Goal: Register for event/course

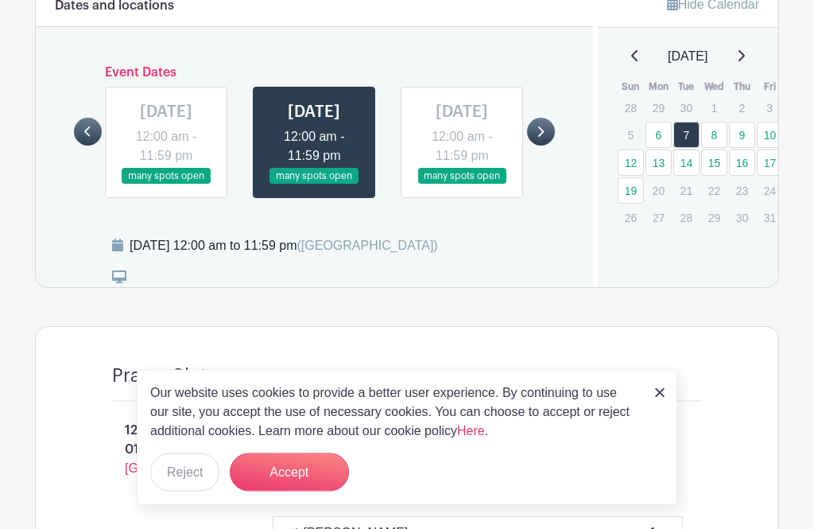
scroll to position [932, 0]
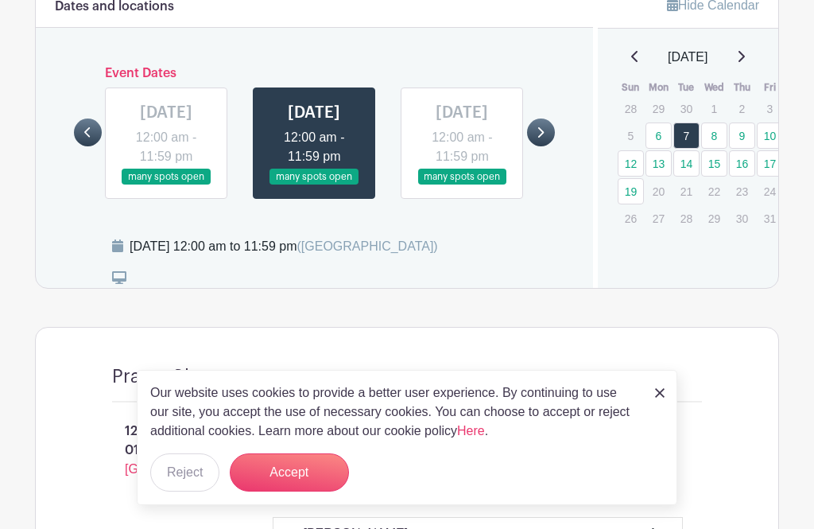
click at [546, 146] on link at bounding box center [541, 132] width 28 height 28
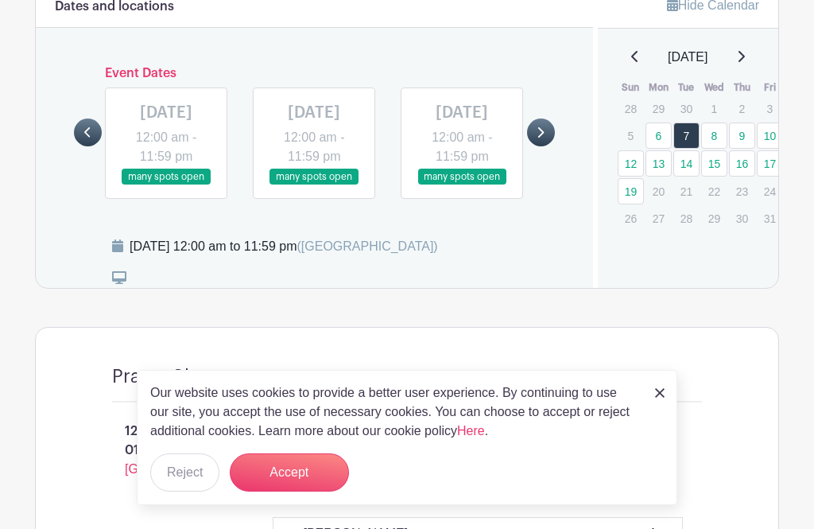
click at [536, 138] on icon at bounding box center [539, 132] width 7 height 12
click at [314, 185] on link at bounding box center [314, 185] width 0 height 0
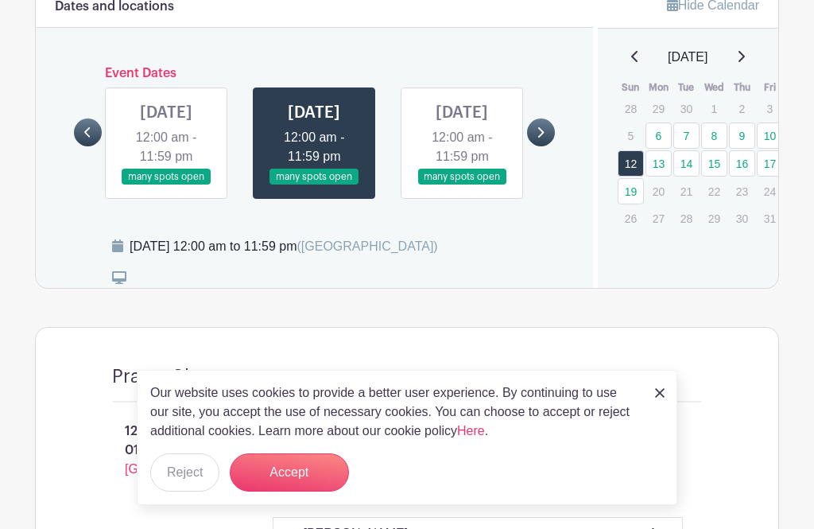
click at [314, 185] on link at bounding box center [314, 185] width 0 height 0
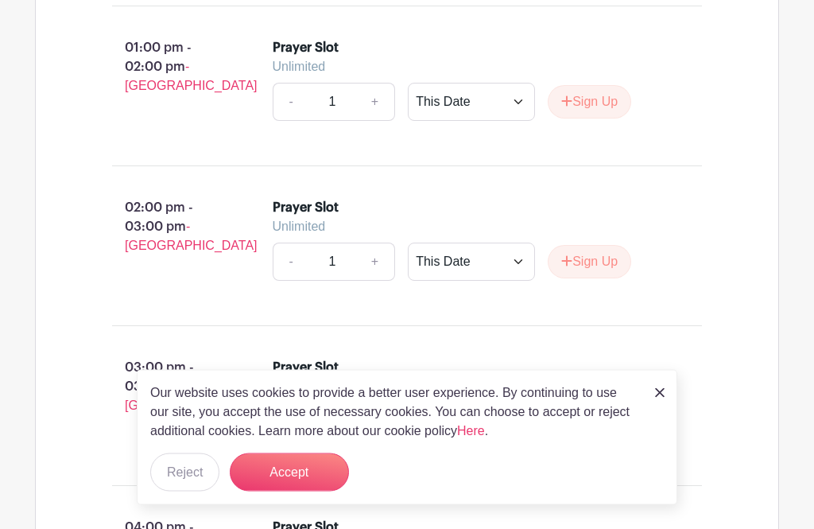
scroll to position [3662, 0]
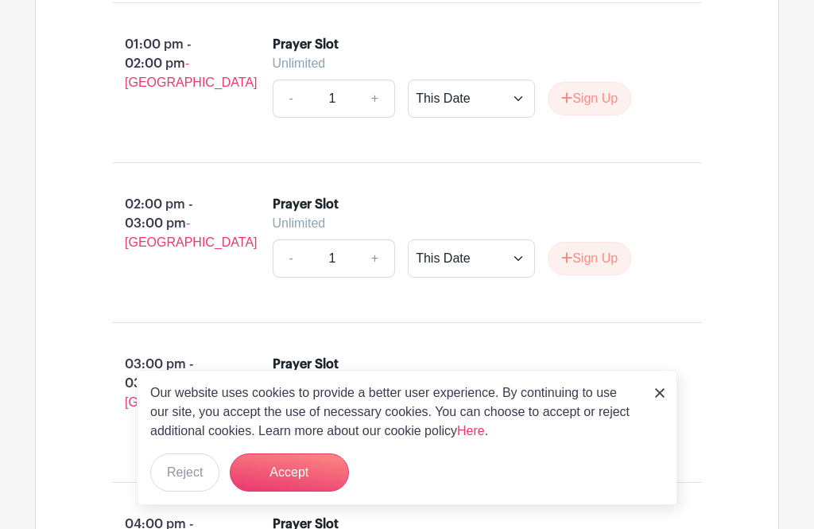
click at [587, 275] on button "Sign Up" at bounding box center [589, 258] width 83 height 33
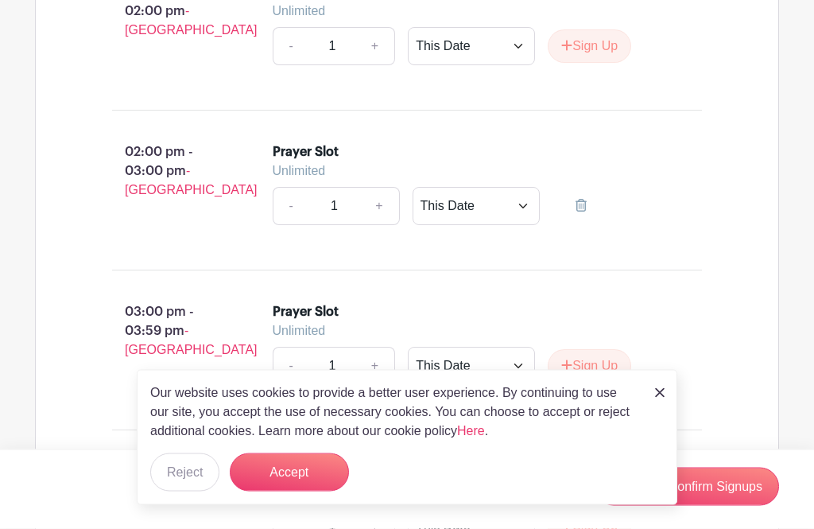
scroll to position [3713, 0]
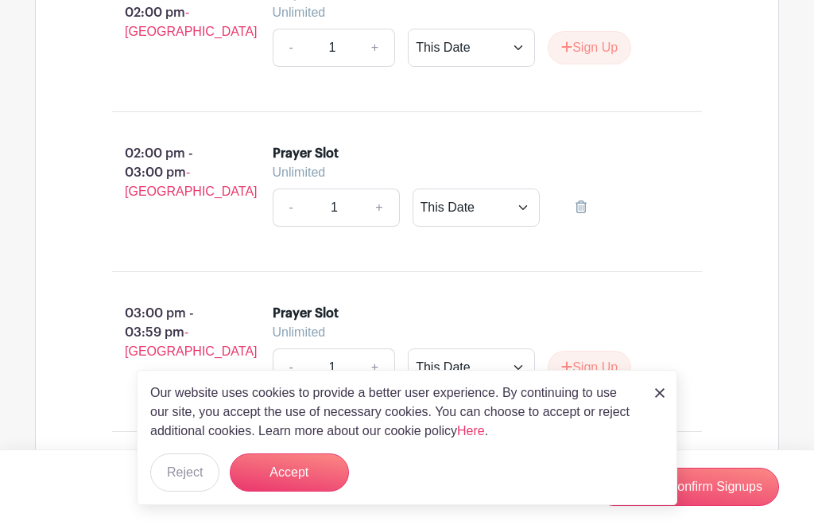
click at [301, 491] on button "Accept" at bounding box center [289, 472] width 119 height 38
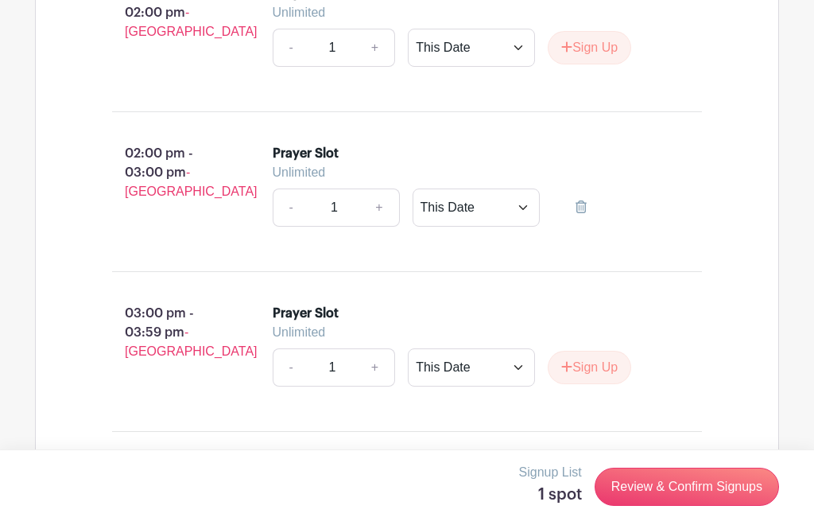
click at [684, 505] on link "Review & Confirm Signups" at bounding box center [686, 486] width 184 height 38
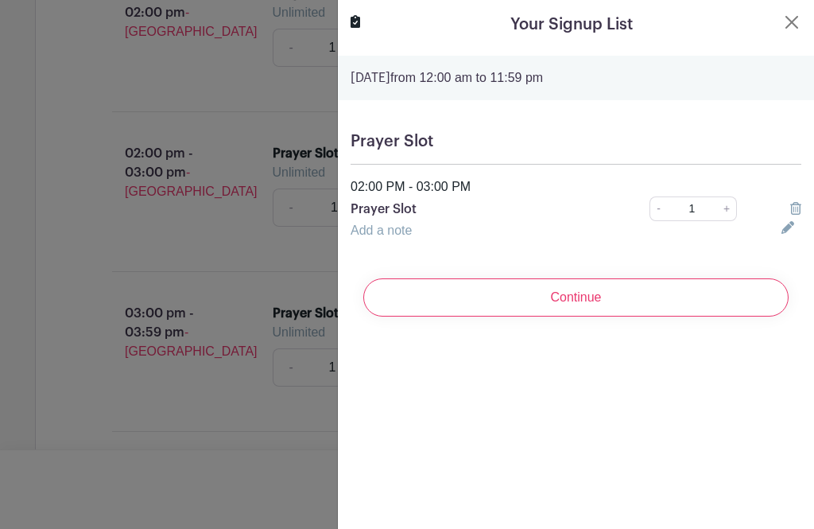
click at [602, 296] on input "Continue" at bounding box center [575, 297] width 425 height 38
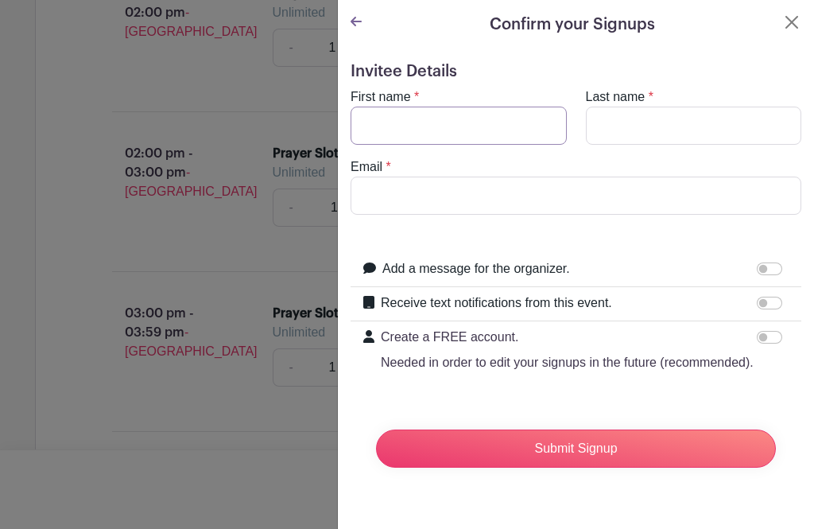
click at [495, 127] on input "First name" at bounding box center [458, 125] width 216 height 38
type input "[PERSON_NAME]"
click at [654, 120] on input "Last name" at bounding box center [694, 125] width 216 height 38
type input "[PERSON_NAME]"
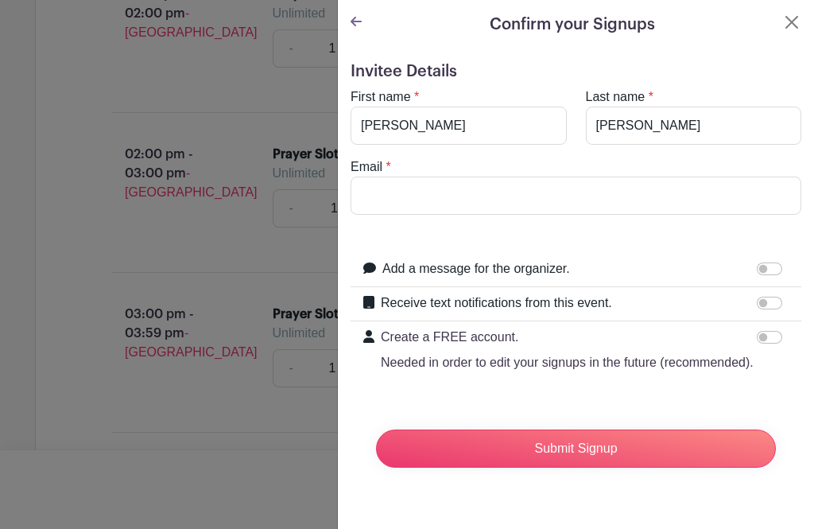
click at [471, 192] on input "Email" at bounding box center [575, 195] width 451 height 38
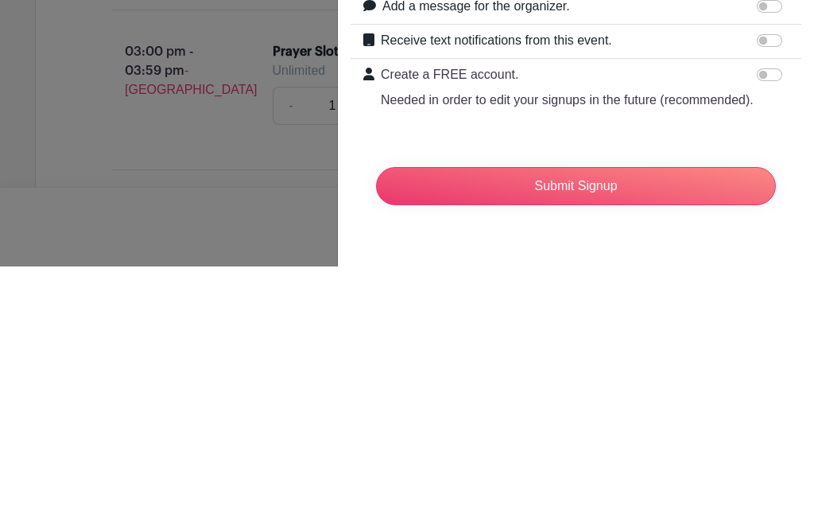
type input "[EMAIL_ADDRESS][DOMAIN_NAME]"
click at [635, 429] on input "Submit Signup" at bounding box center [576, 448] width 400 height 38
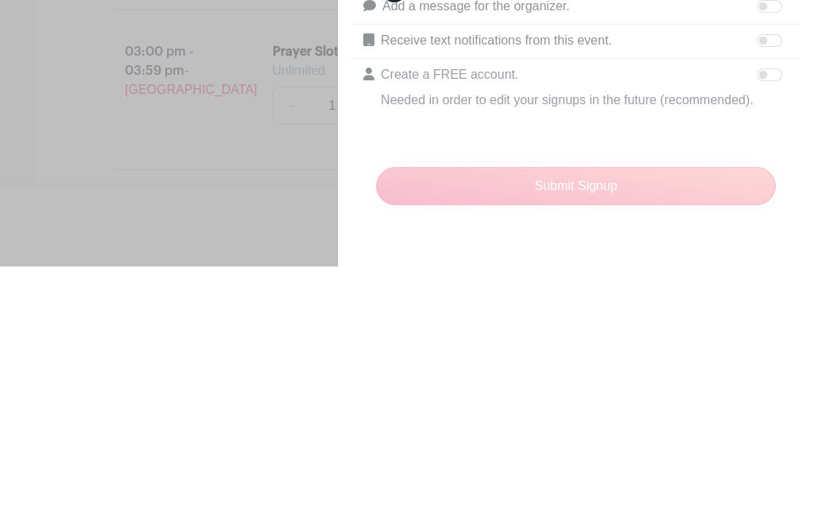
scroll to position [3975, 0]
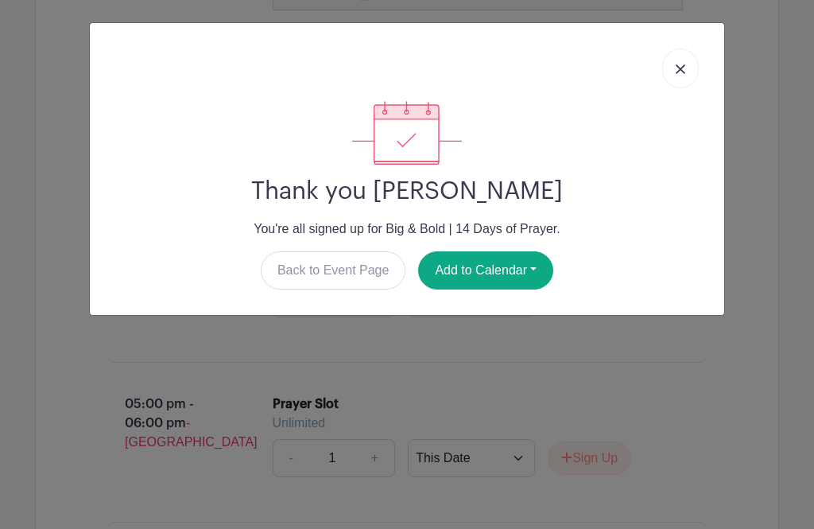
click at [694, 75] on link at bounding box center [680, 68] width 37 height 40
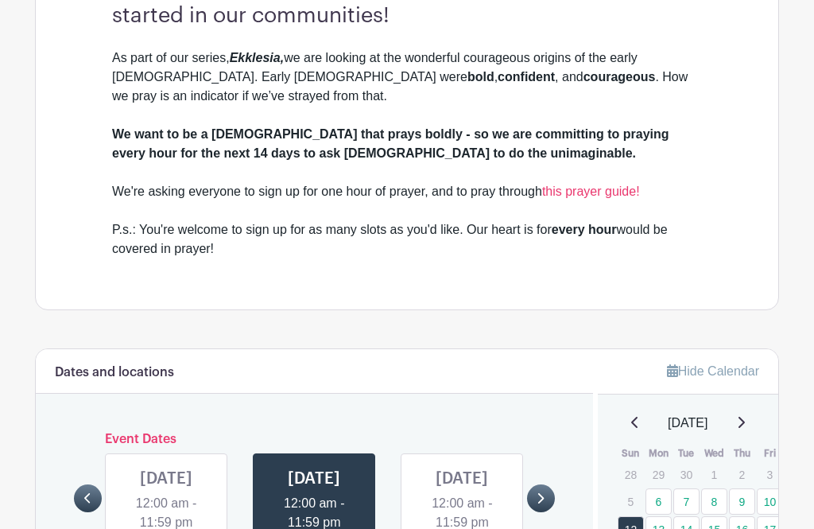
scroll to position [571, 0]
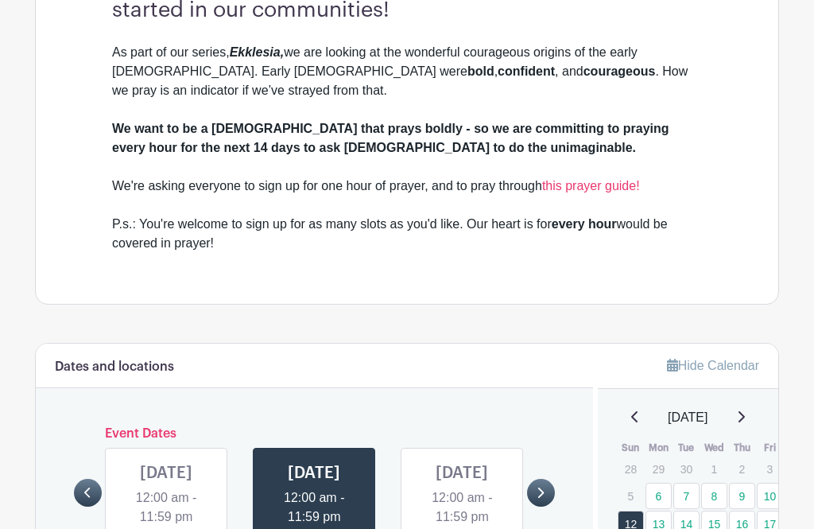
click at [606, 186] on link "this prayer guide!" at bounding box center [591, 187] width 98 height 14
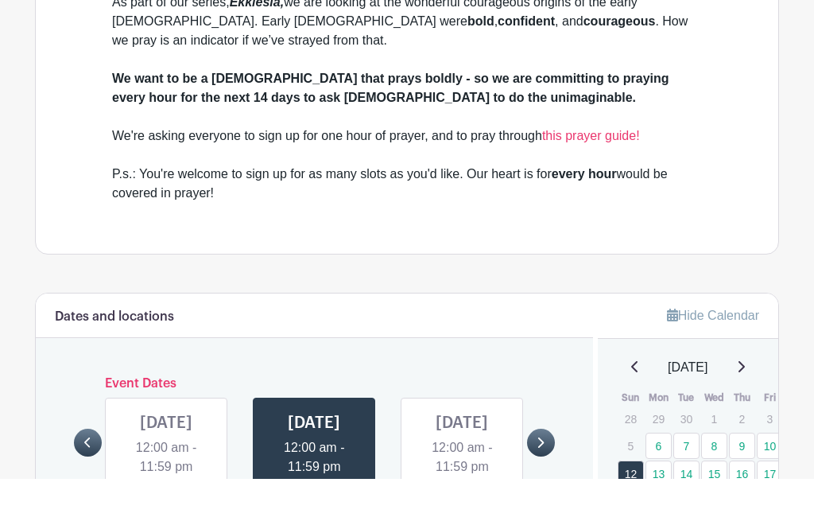
scroll to position [623, 0]
